Goal: Information Seeking & Learning: Learn about a topic

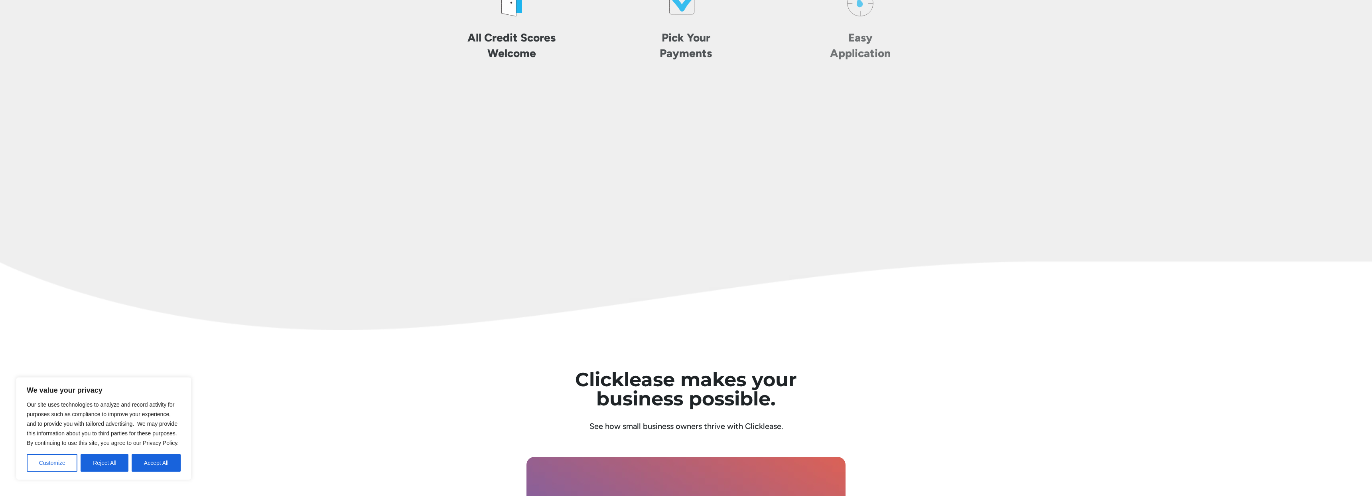
scroll to position [2847, 0]
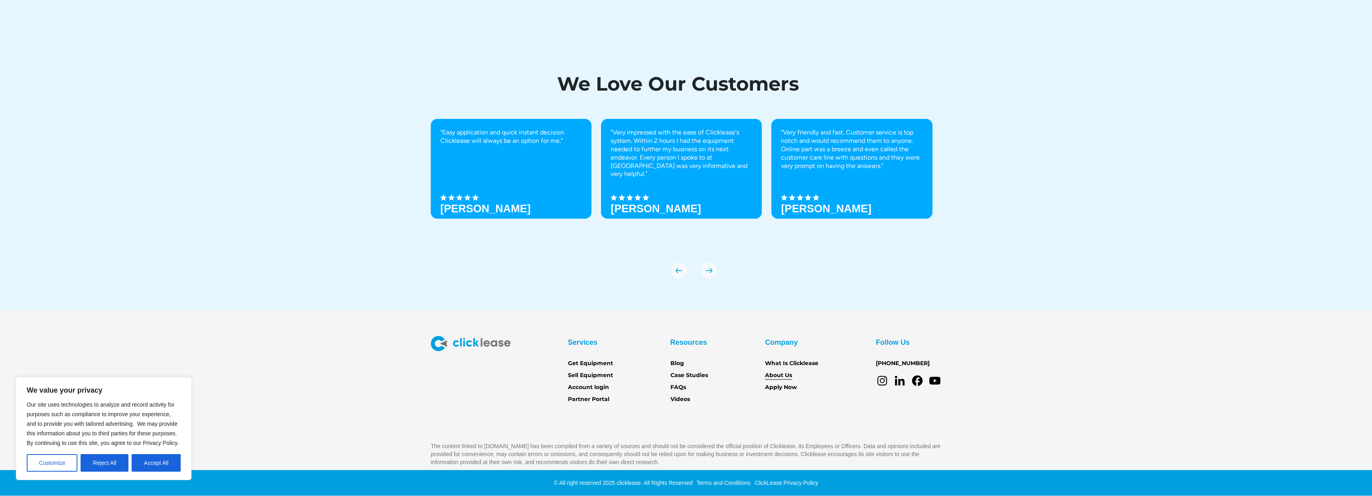
click at [781, 372] on link "About Us" at bounding box center [778, 375] width 27 height 9
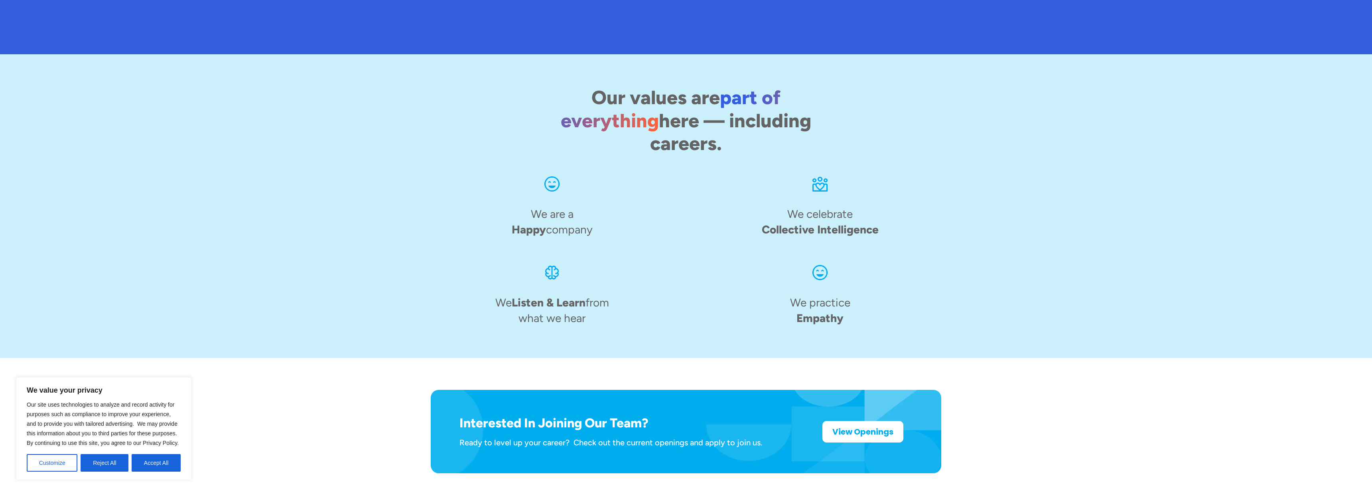
scroll to position [1109, 0]
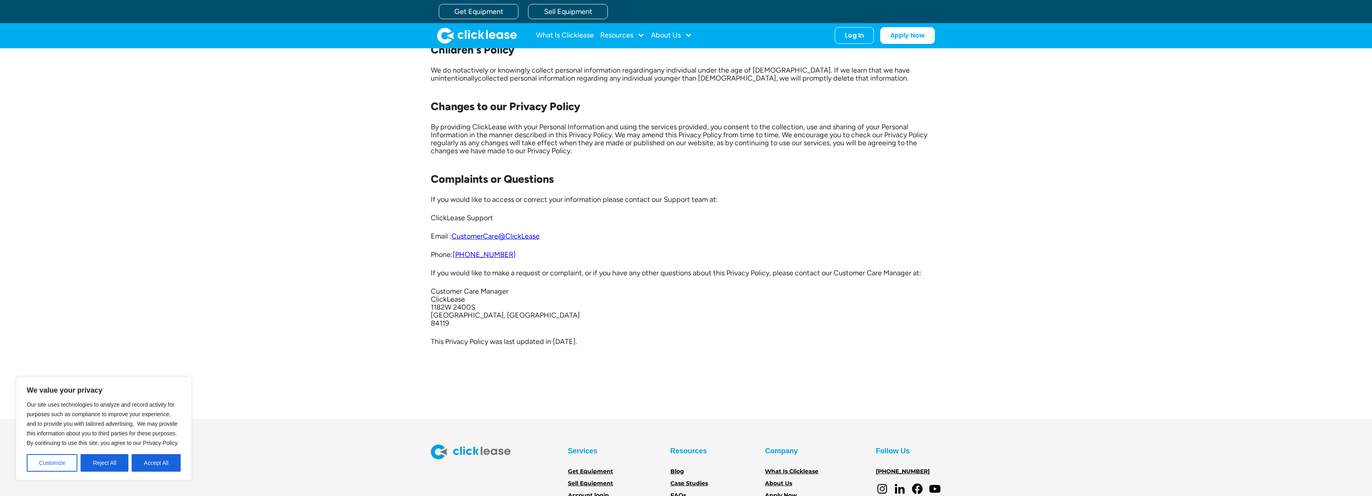
scroll to position [1900, 0]
